Goal: Information Seeking & Learning: Learn about a topic

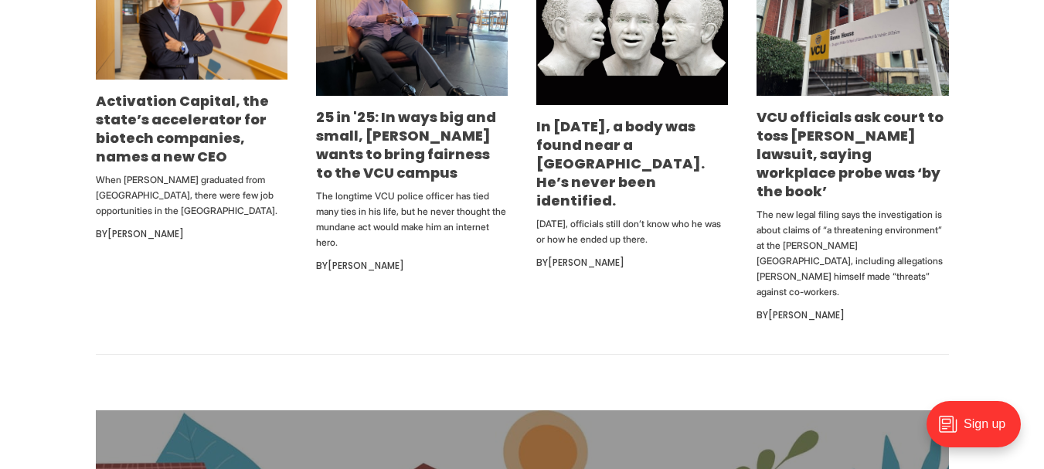
scroll to position [980, 0]
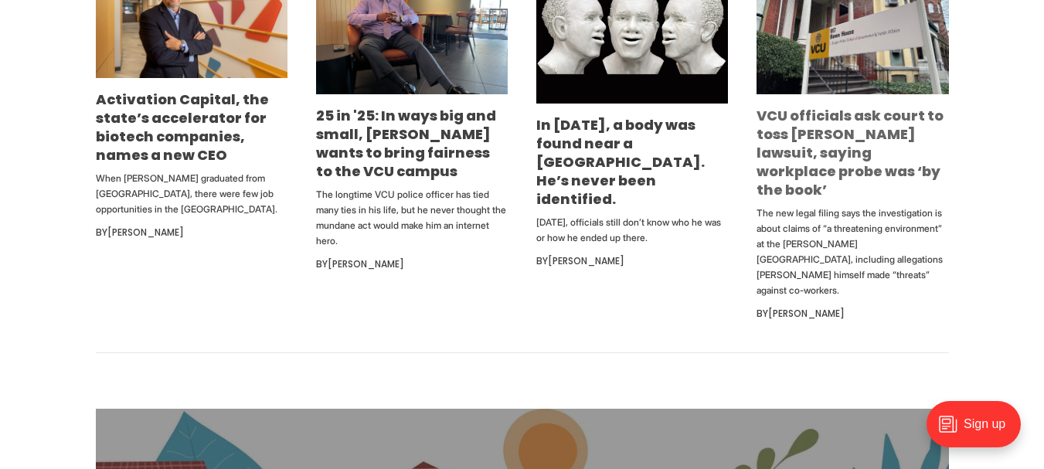
click at [827, 165] on link "VCU officials ask court to toss [PERSON_NAME] lawsuit, saying workplace probe w…" at bounding box center [849, 152] width 187 height 93
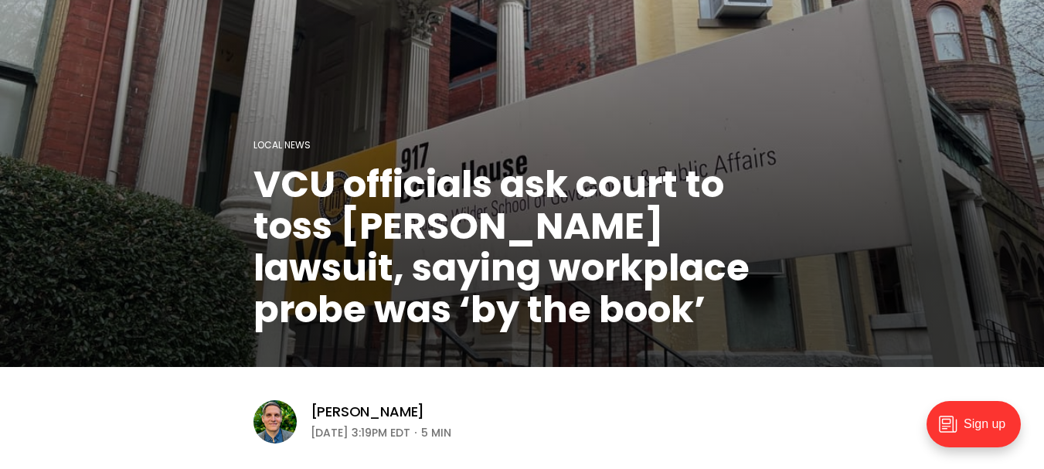
scroll to position [141, 0]
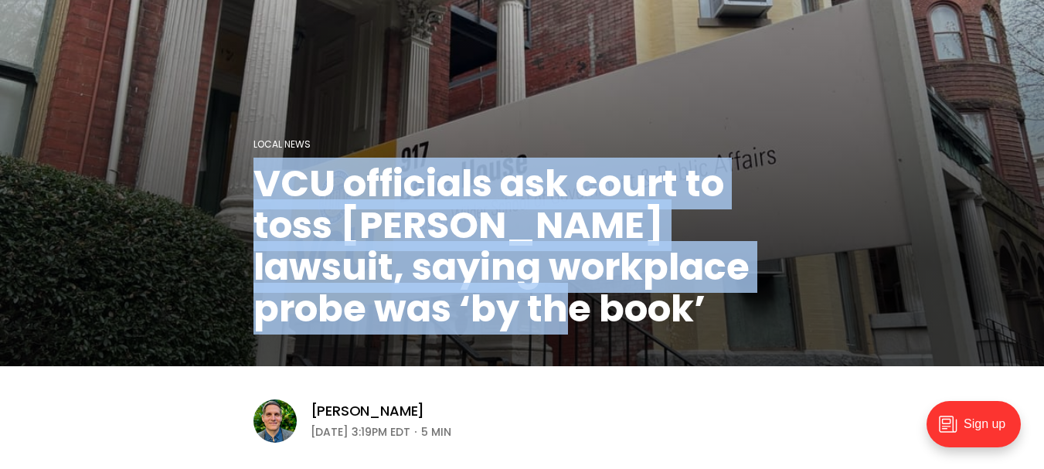
drag, startPoint x: 259, startPoint y: 188, endPoint x: 439, endPoint y: 300, distance: 212.0
click at [439, 300] on h1 "VCU officials ask court to toss [PERSON_NAME] lawsuit, saying workplace probe w…" at bounding box center [522, 246] width 538 height 167
copy h1 "VCU officials ask court to toss [PERSON_NAME] lawsuit, saying workplace probe w…"
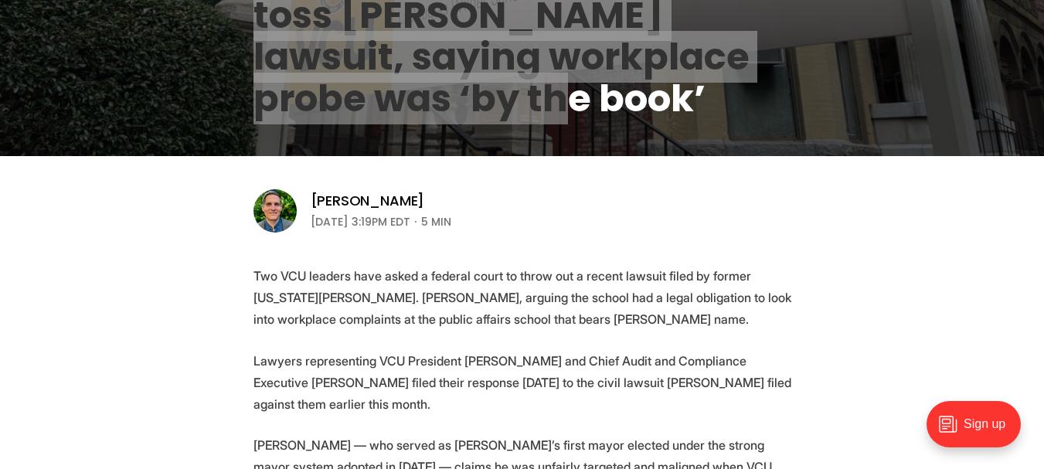
scroll to position [352, 0]
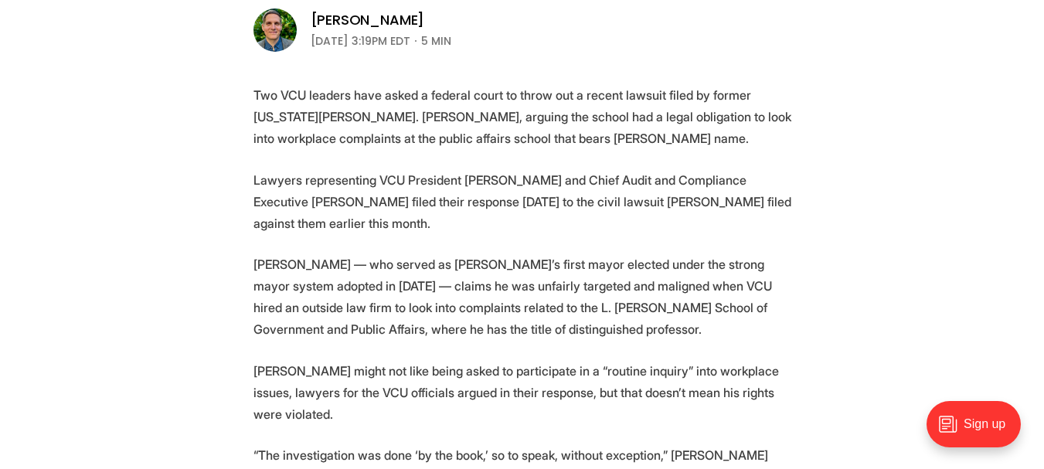
scroll to position [533, 0]
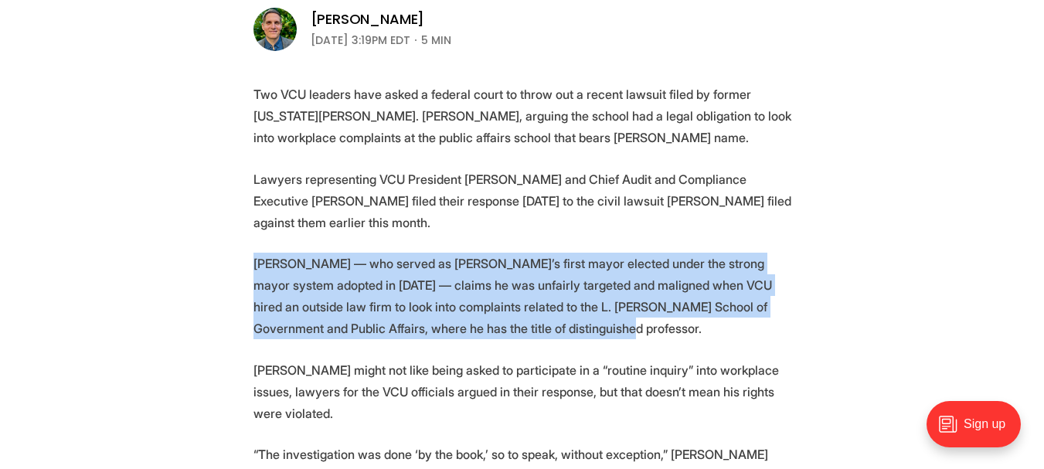
drag, startPoint x: 258, startPoint y: 254, endPoint x: 580, endPoint y: 330, distance: 330.9
click at [580, 330] on p "[PERSON_NAME] — who served as [PERSON_NAME]’s first mayor elected under the str…" at bounding box center [522, 296] width 538 height 87
copy p "[PERSON_NAME] — who served as [PERSON_NAME]’s first mayor elected under the str…"
